Goal: Task Accomplishment & Management: Use online tool/utility

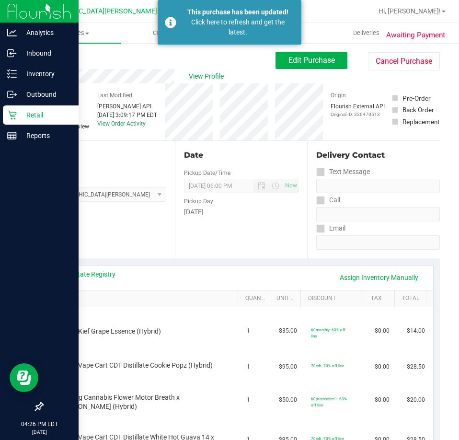
scroll to position [144, 0]
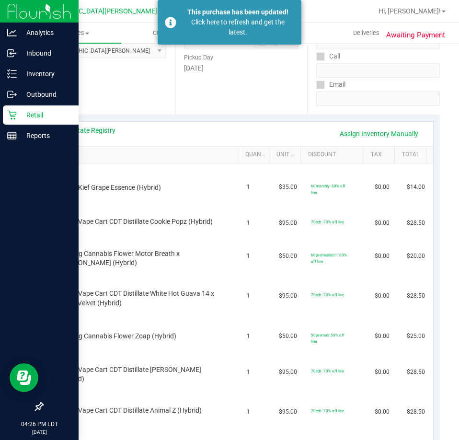
click at [14, 117] on icon at bounding box center [12, 115] width 10 height 10
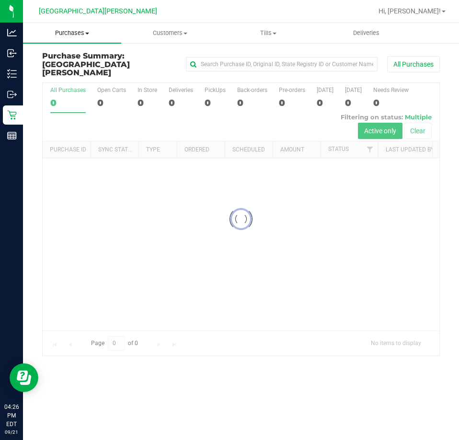
click at [71, 31] on span "Purchases" at bounding box center [72, 33] width 98 height 9
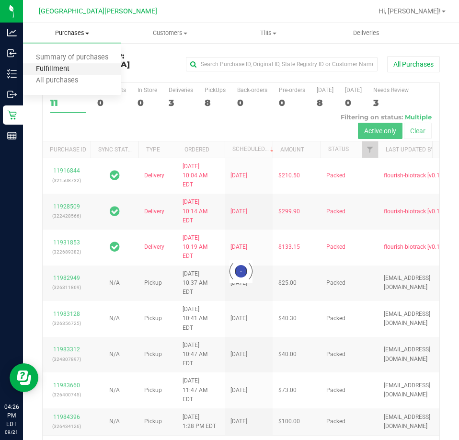
click at [58, 69] on span "Fulfillment" at bounding box center [52, 69] width 59 height 8
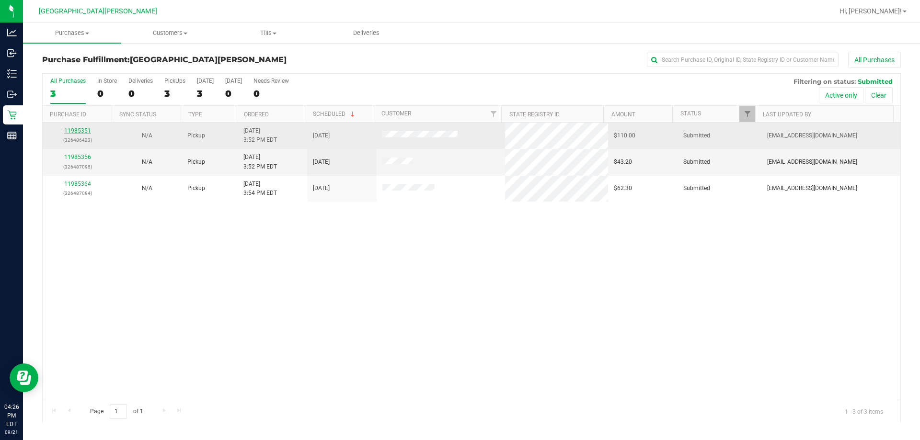
click at [80, 128] on link "11985351" at bounding box center [77, 130] width 27 height 7
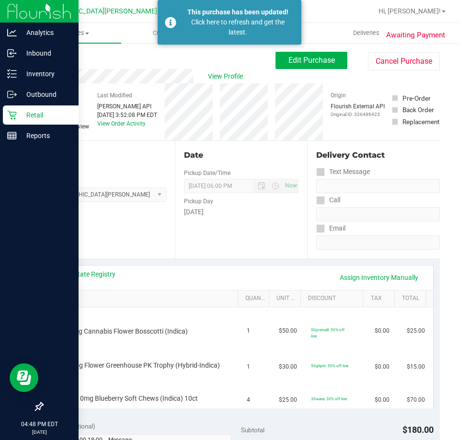
click at [13, 116] on icon at bounding box center [12, 115] width 10 height 10
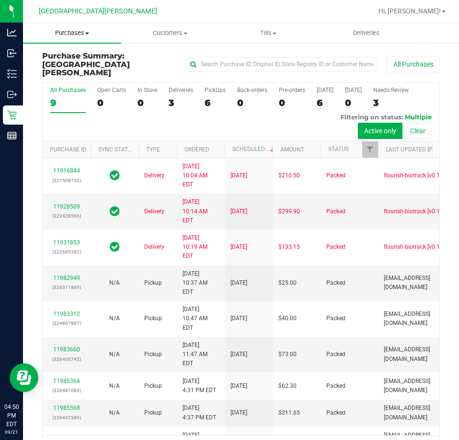
click at [76, 34] on span "Purchases" at bounding box center [72, 33] width 98 height 9
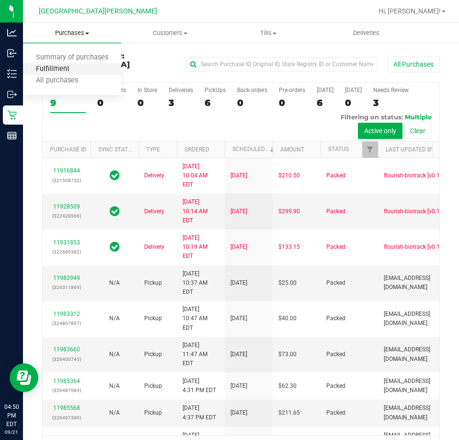
click at [67, 69] on span "Fulfillment" at bounding box center [52, 69] width 59 height 8
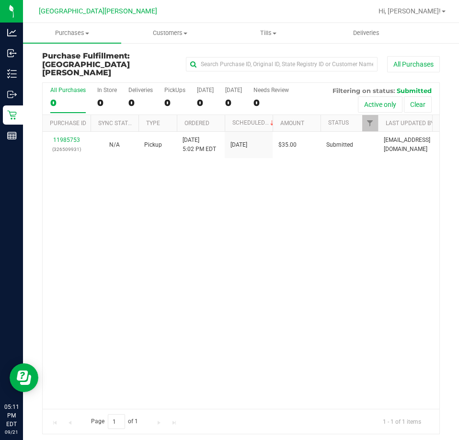
click at [159, 188] on div "11985753 (326509931) N/A Pickup [DATE] 5:02 PM EDT 9/21/2025 $35.00 Submitted […" at bounding box center [241, 270] width 397 height 277
click at [277, 283] on div "11985753 (326509931) N/A Pickup [DATE] 5:02 PM EDT 9/21/2025 $35.00 Submitted […" at bounding box center [241, 270] width 397 height 277
click at [163, 235] on div "11985753 (326509931) N/A Pickup [DATE] 5:02 PM EDT 9/21/2025 $35.00 Submitted […" at bounding box center [241, 270] width 397 height 277
click at [75, 39] on uib-tab-heading "Purchases Summary of purchases Fulfillment All purchases" at bounding box center [72, 33] width 98 height 20
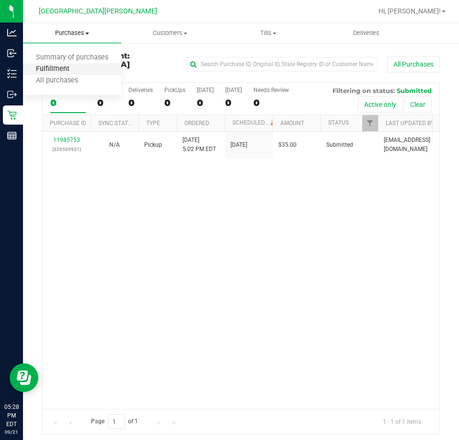
click at [58, 71] on span "Fulfillment" at bounding box center [52, 69] width 59 height 8
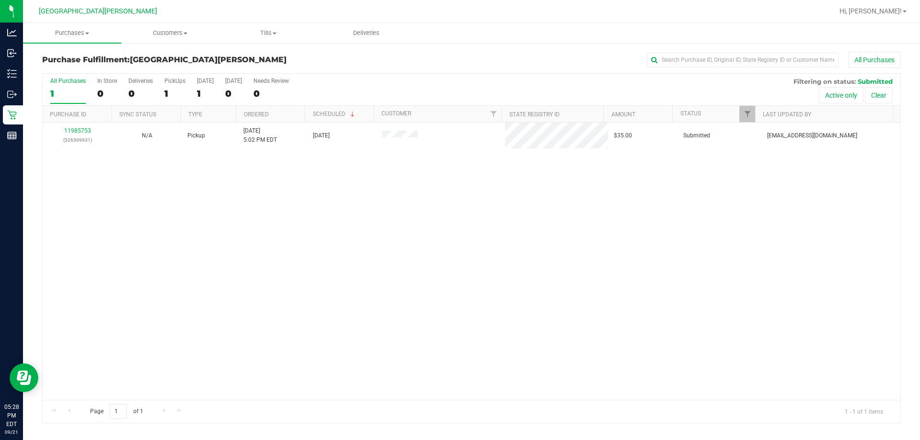
click at [397, 209] on div "11985753 (326509931) N/A Pickup [DATE] 5:02 PM EDT 9/21/2025 $35.00 Submitted […" at bounding box center [472, 261] width 858 height 277
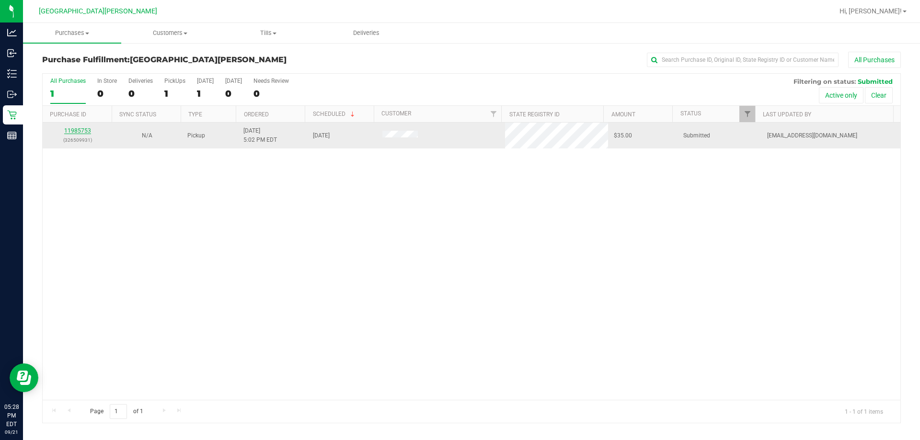
click at [71, 129] on link "11985753" at bounding box center [77, 130] width 27 height 7
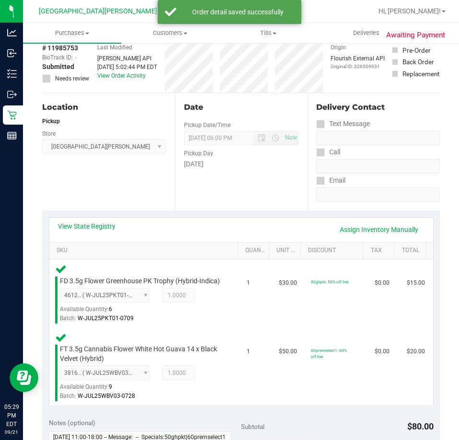
scroll to position [288, 0]
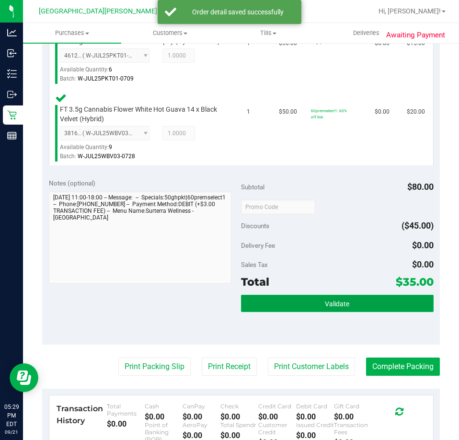
click at [357, 309] on button "Validate" at bounding box center [337, 303] width 193 height 17
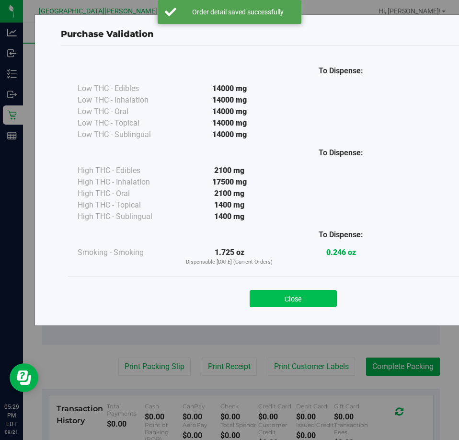
click at [262, 292] on button "Close" at bounding box center [293, 298] width 87 height 17
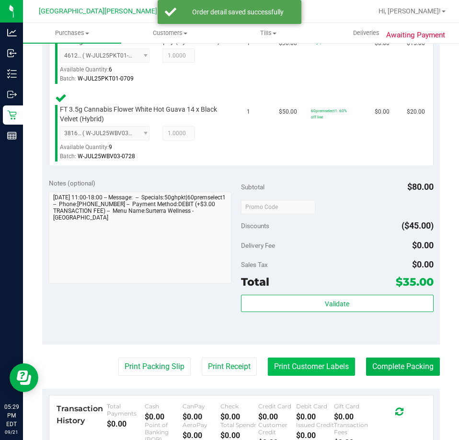
click at [334, 373] on button "Print Customer Labels" at bounding box center [311, 367] width 87 height 18
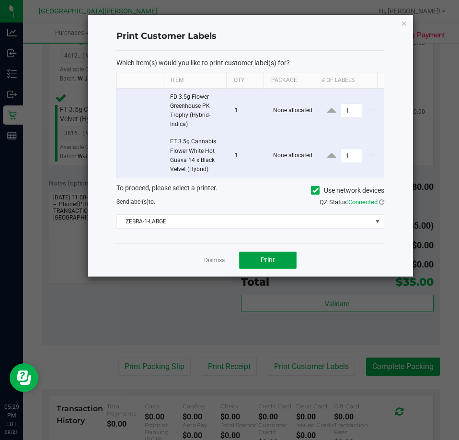
click at [265, 260] on span "Print" at bounding box center [268, 260] width 14 height 8
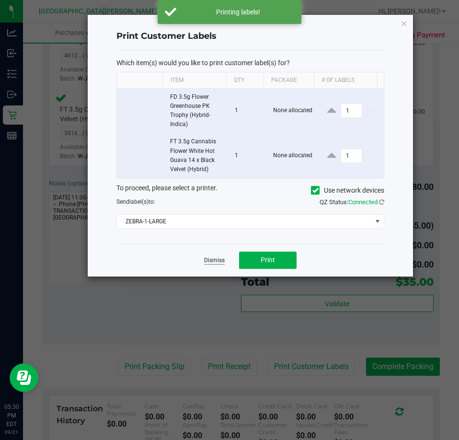
click at [220, 260] on link "Dismiss" at bounding box center [214, 260] width 21 height 8
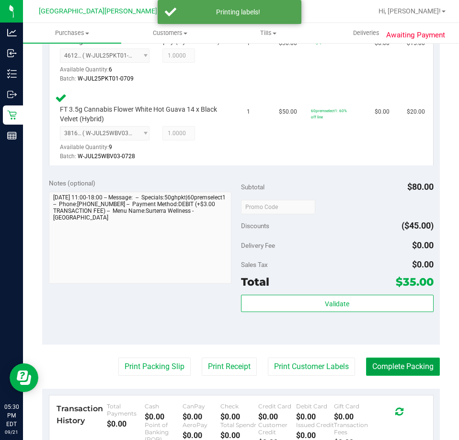
click at [407, 376] on button "Complete Packing" at bounding box center [403, 367] width 74 height 18
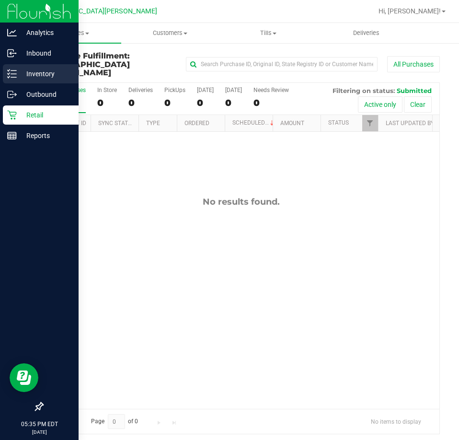
click at [21, 70] on p "Inventory" at bounding box center [46, 74] width 58 height 12
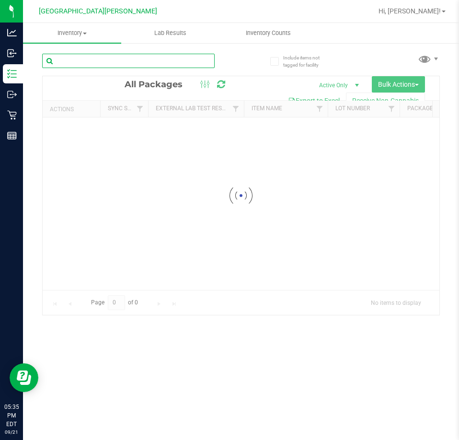
click at [78, 62] on input "text" at bounding box center [128, 61] width 173 height 14
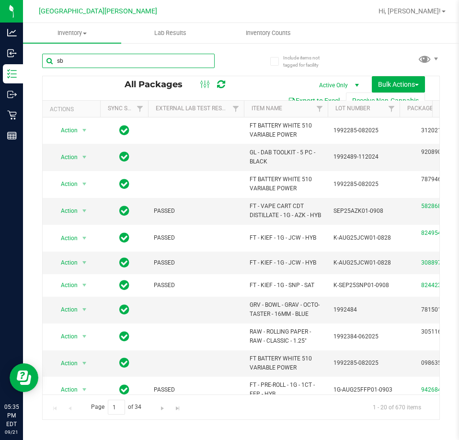
type input "s"
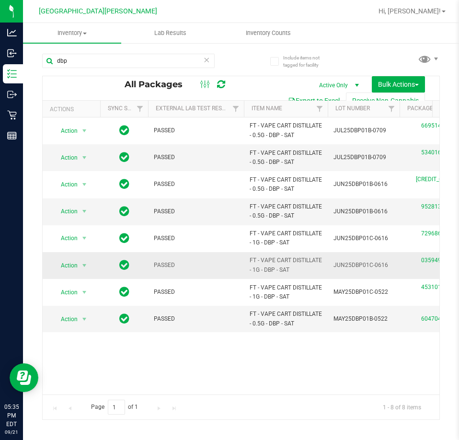
drag, startPoint x: 301, startPoint y: 267, endPoint x: 244, endPoint y: 258, distance: 57.8
click at [244, 258] on td "FT - VAPE CART DISTILLATE - 1G - DBP - SAT" at bounding box center [286, 265] width 84 height 27
copy span "FT - VAPE CART DISTILLATE - 1G - DBP - SAT"
click at [123, 63] on input "dbp" at bounding box center [128, 61] width 173 height 14
click at [123, 62] on input "dbp" at bounding box center [128, 61] width 173 height 14
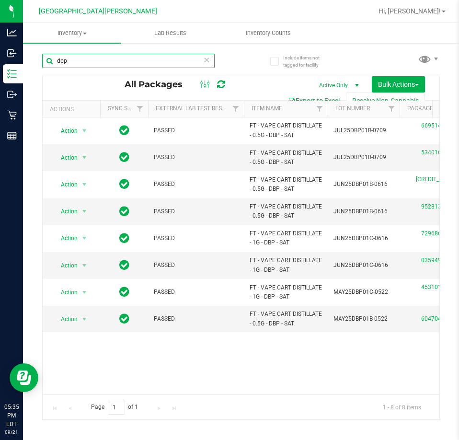
paste input "FT - VAPE CART DISTILLATE - 1G - DBP - SAT"
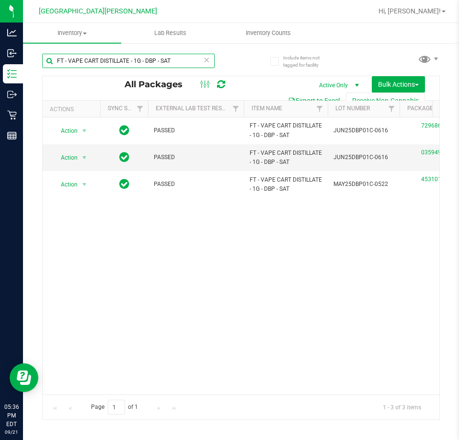
type input "FT - VAPE CART DISTILLATE - 1G - DBP - SAT"
click at [207, 61] on icon at bounding box center [206, 60] width 7 height 12
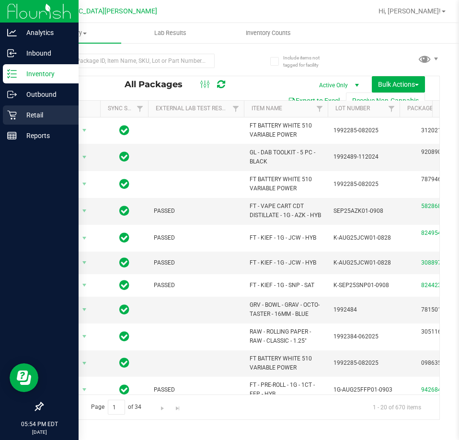
click at [29, 110] on p "Retail" at bounding box center [46, 115] width 58 height 12
